Goal: Register for event/course

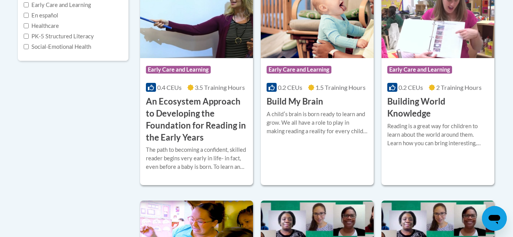
scroll to position [225, 0]
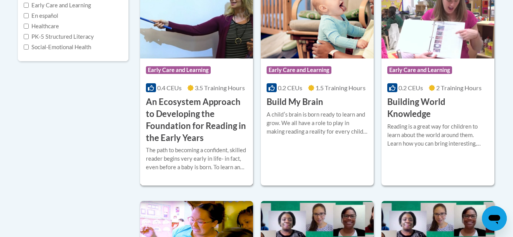
click at [191, 72] on span "Early Care and Learning" at bounding box center [178, 70] width 65 height 8
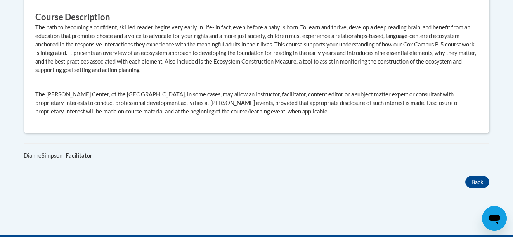
scroll to position [570, 0]
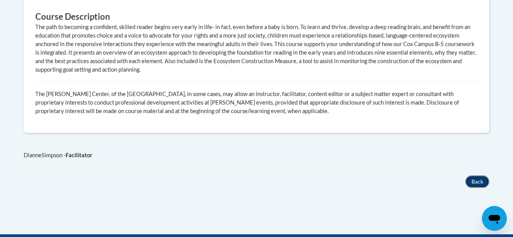
click at [481, 176] on button "Back" at bounding box center [477, 182] width 24 height 12
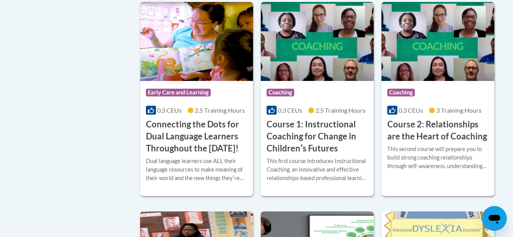
scroll to position [425, 0]
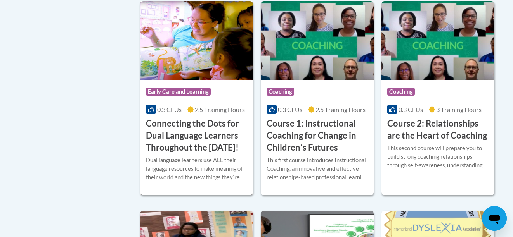
click at [176, 91] on span "Early Care and Learning" at bounding box center [178, 92] width 65 height 8
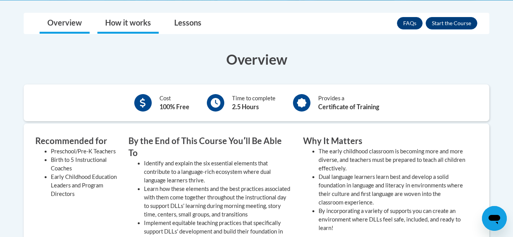
scroll to position [254, 0]
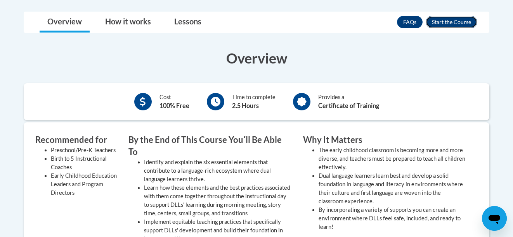
click at [444, 25] on button "Enroll" at bounding box center [451, 22] width 52 height 12
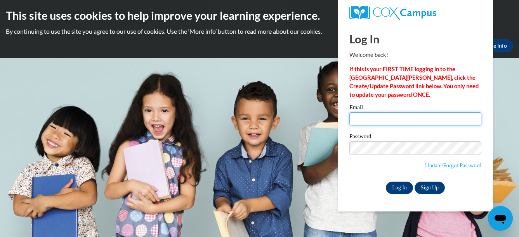
type input "[EMAIL_ADDRESS][DOMAIN_NAME]"
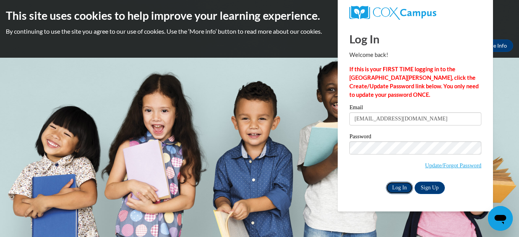
click at [401, 189] on input "Log In" at bounding box center [399, 188] width 27 height 12
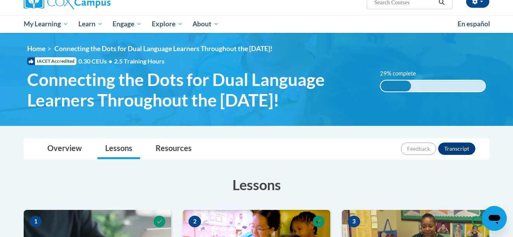
scroll to position [70, 0]
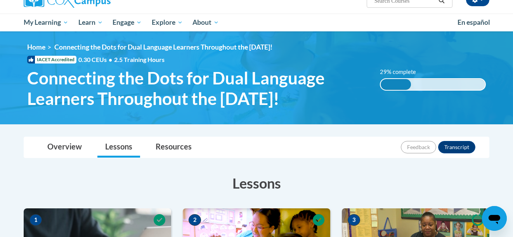
click at [388, 150] on div "Overview Lessons Resources Feedback Transcript" at bounding box center [256, 147] width 453 height 21
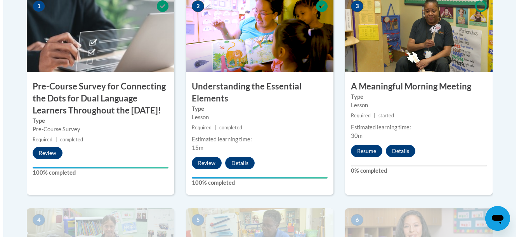
scroll to position [285, 0]
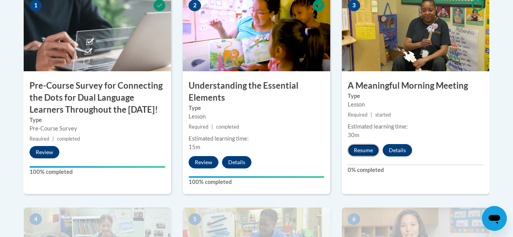
click at [370, 150] on button "Resume" at bounding box center [363, 150] width 31 height 12
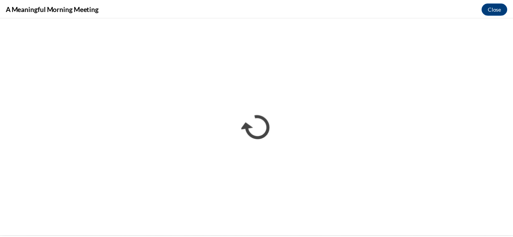
scroll to position [0, 0]
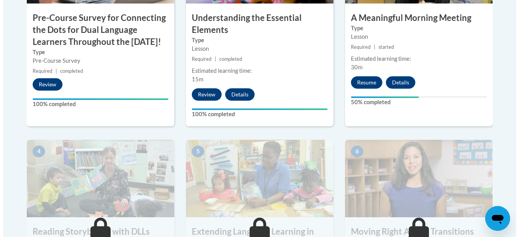
scroll to position [353, 0]
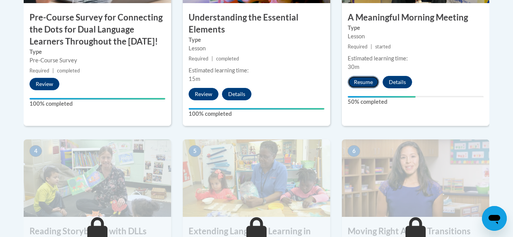
click at [366, 83] on button "Resume" at bounding box center [363, 82] width 31 height 12
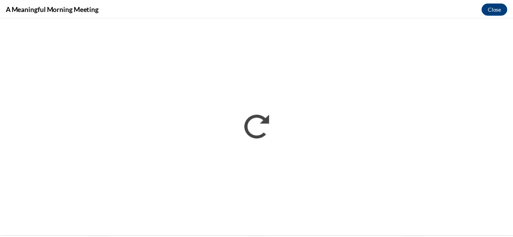
scroll to position [0, 0]
click at [501, 11] on button "Close" at bounding box center [500, 8] width 26 height 12
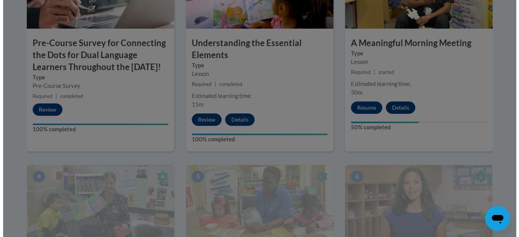
scroll to position [285, 0]
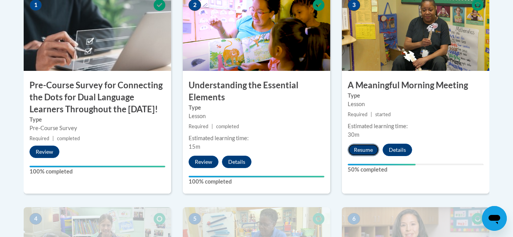
click at [362, 150] on button "Resume" at bounding box center [363, 150] width 31 height 12
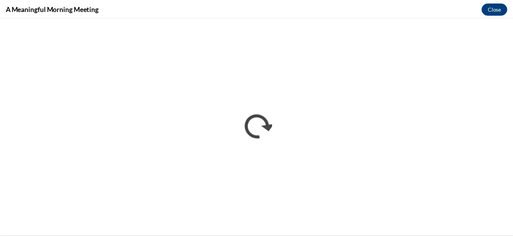
scroll to position [0, 0]
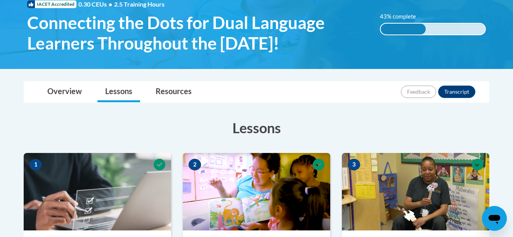
scroll to position [126, 0]
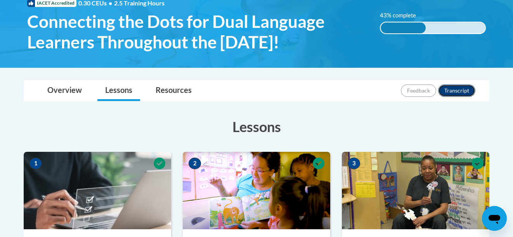
click at [456, 93] on button "Transcript" at bounding box center [456, 91] width 37 height 12
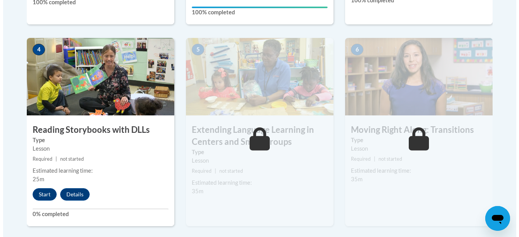
scroll to position [458, 0]
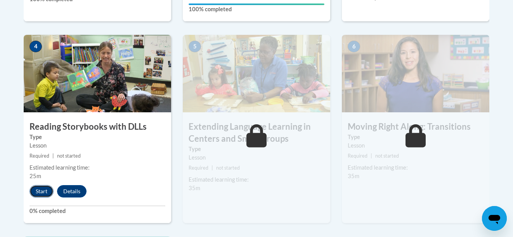
click at [44, 192] on button "Start" at bounding box center [41, 191] width 24 height 12
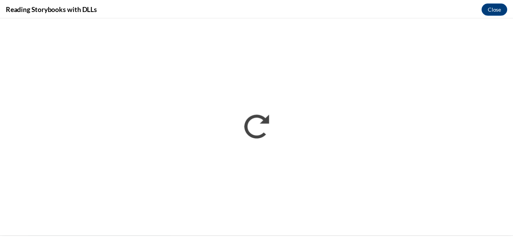
scroll to position [0, 0]
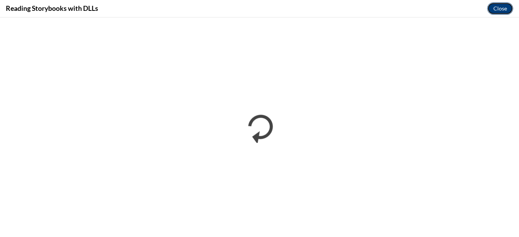
click at [503, 10] on button "Close" at bounding box center [500, 8] width 26 height 12
